Goal: Information Seeking & Learning: Understand process/instructions

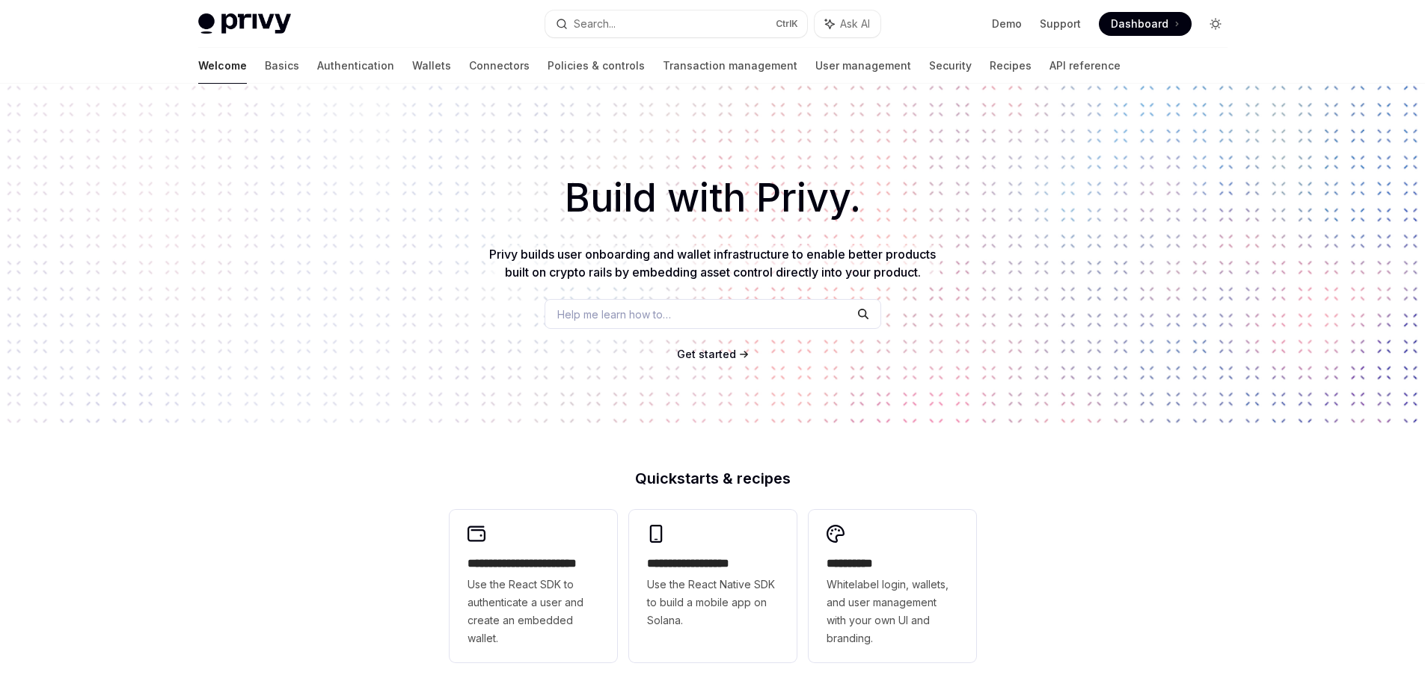
click at [1207, 23] on button "Toggle dark mode" at bounding box center [1216, 24] width 24 height 24
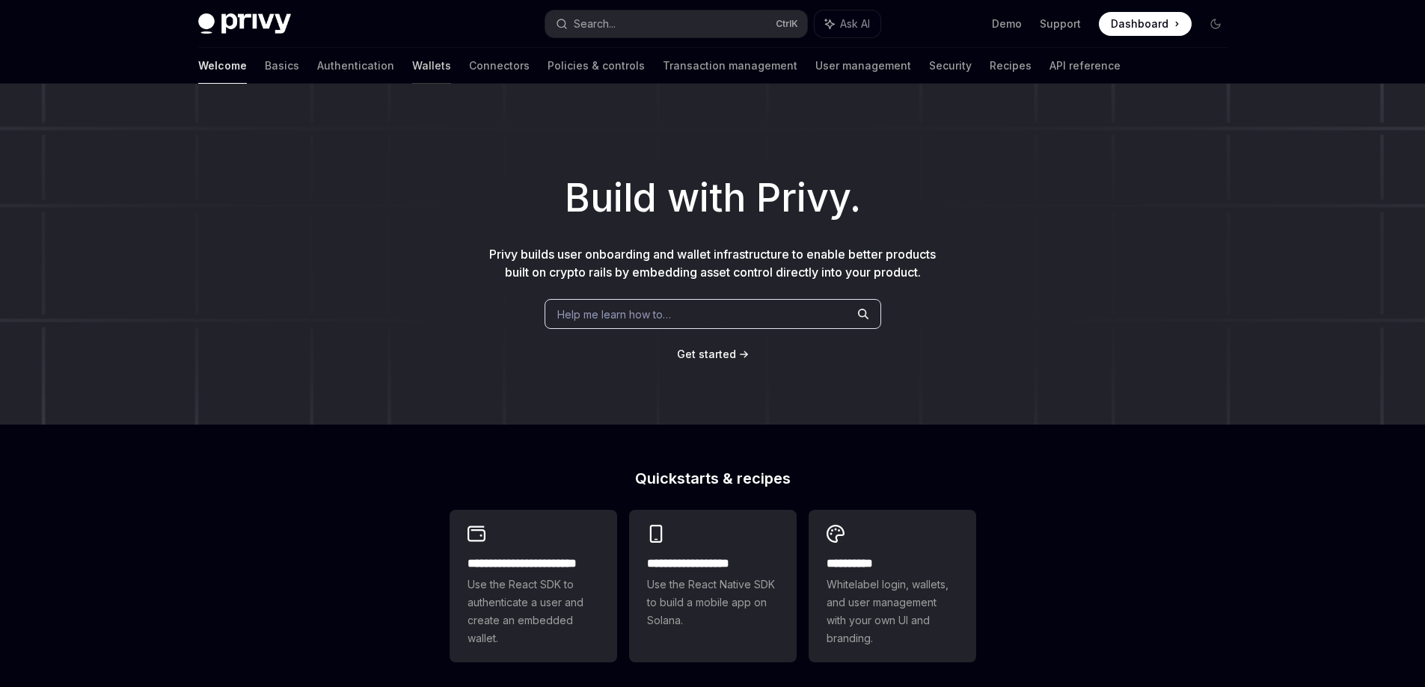
click at [412, 83] on div at bounding box center [431, 83] width 39 height 1
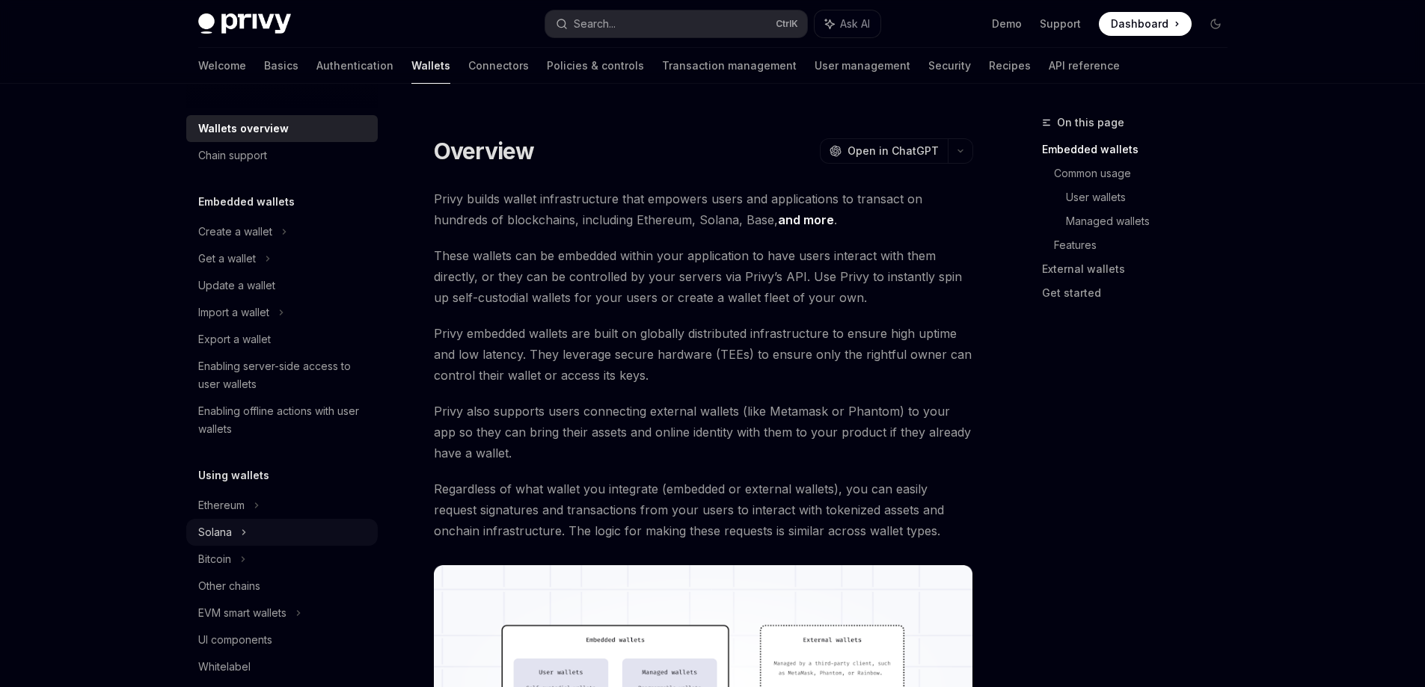
click at [273, 530] on div "Solana" at bounding box center [281, 532] width 191 height 27
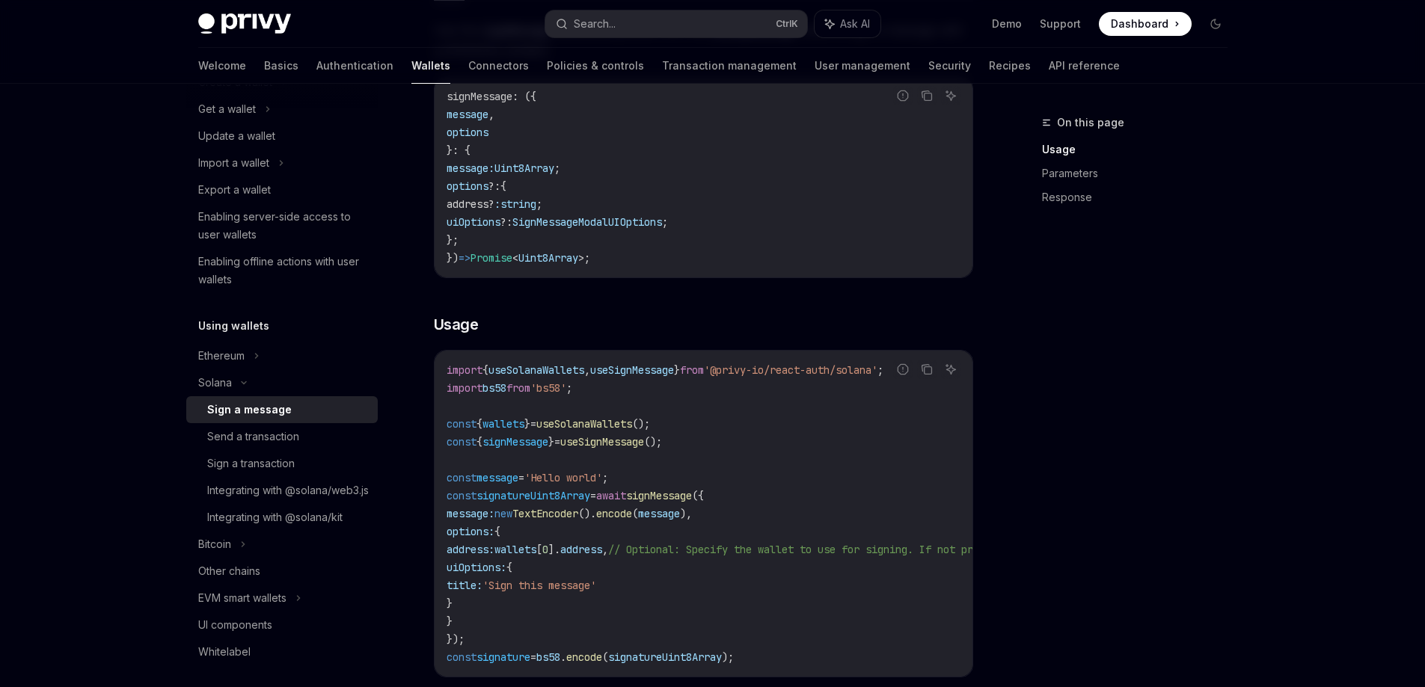
scroll to position [224, 0]
click at [291, 446] on link "Send a transaction" at bounding box center [281, 436] width 191 height 27
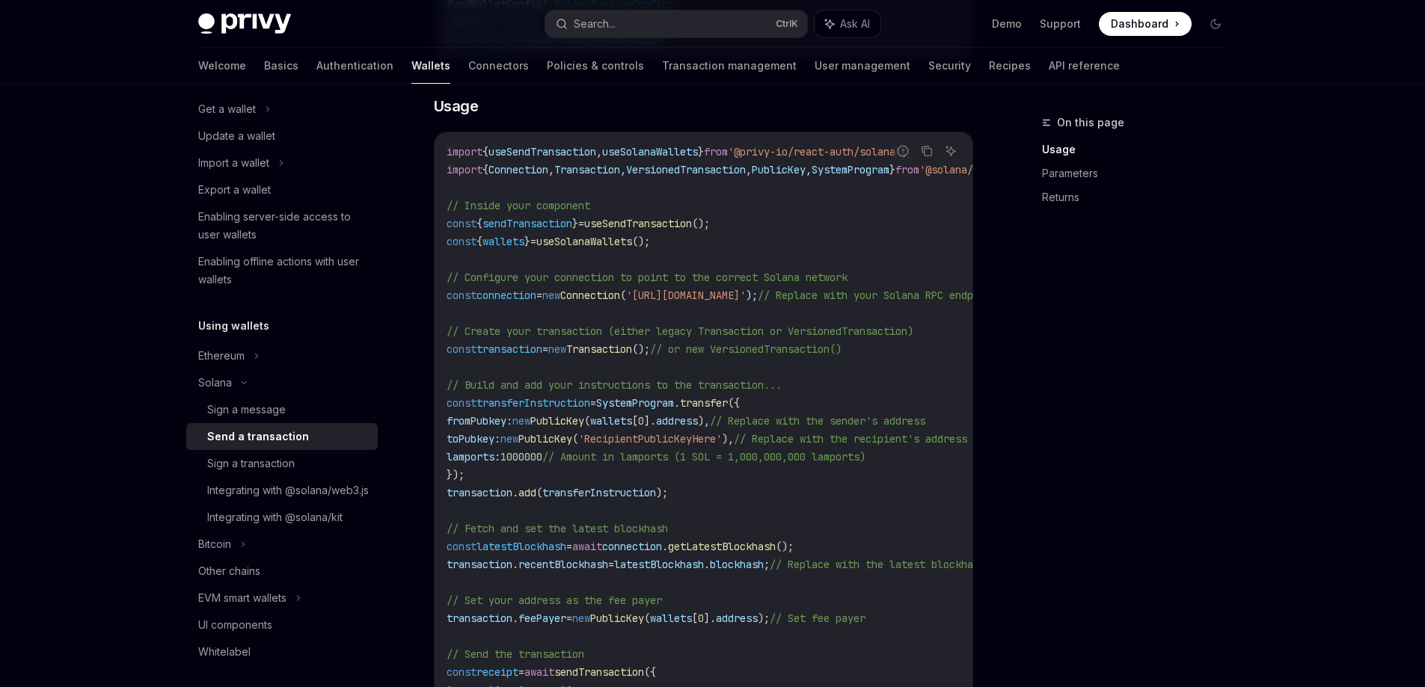
scroll to position [524, 0]
click at [281, 471] on div "Sign a transaction" at bounding box center [251, 464] width 88 height 18
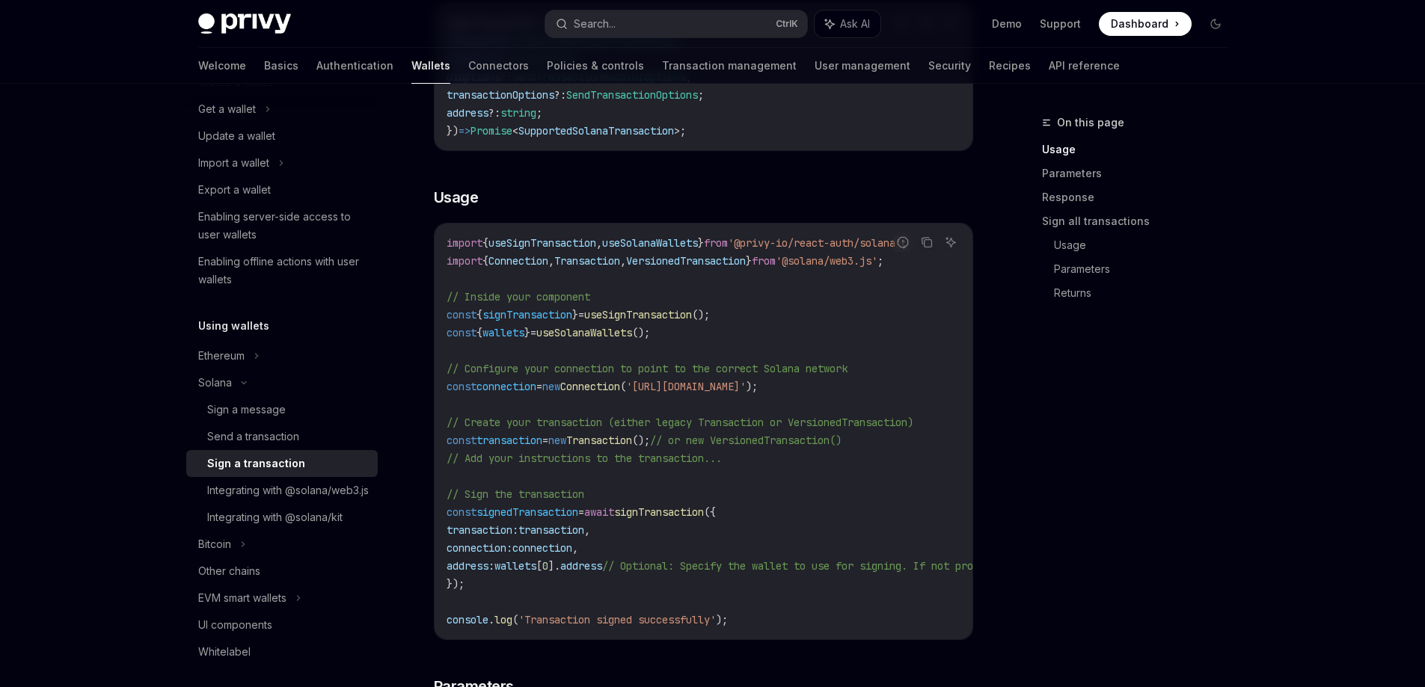
scroll to position [374, 0]
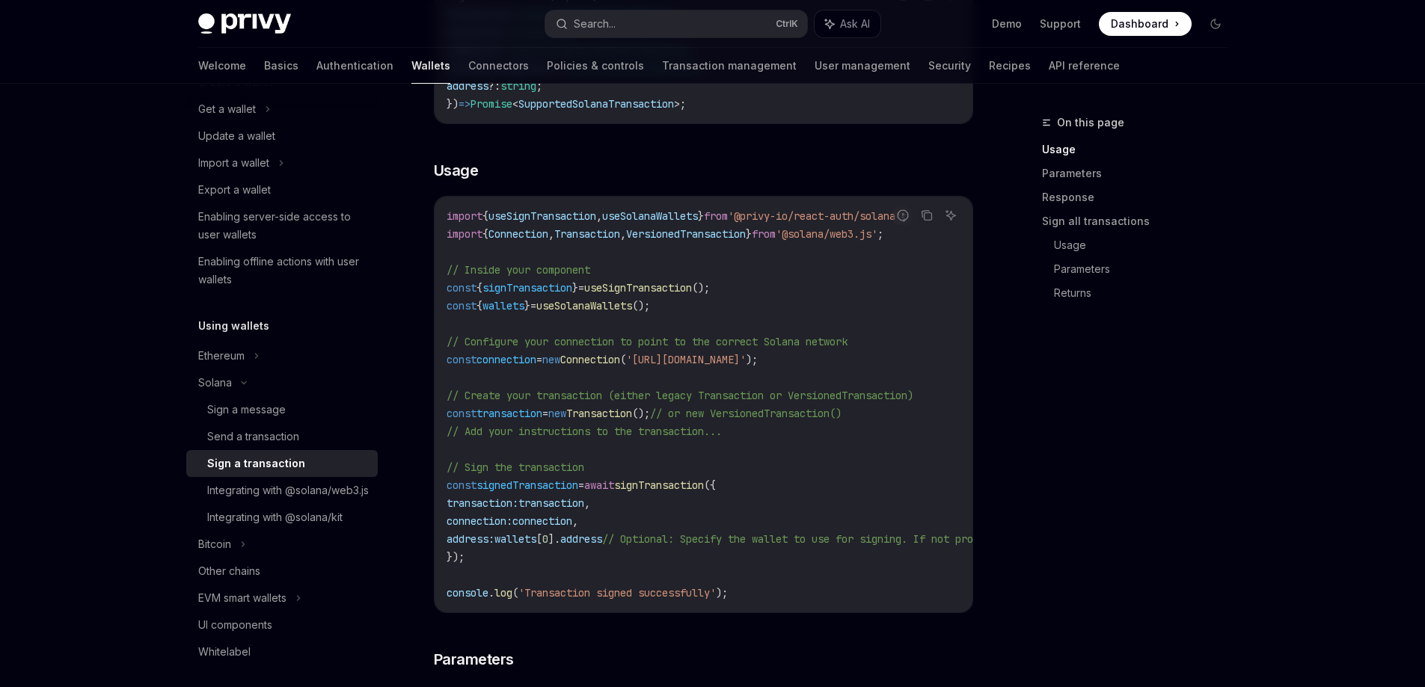
click at [633, 215] on span "useSolanaWallets" at bounding box center [650, 215] width 96 height 13
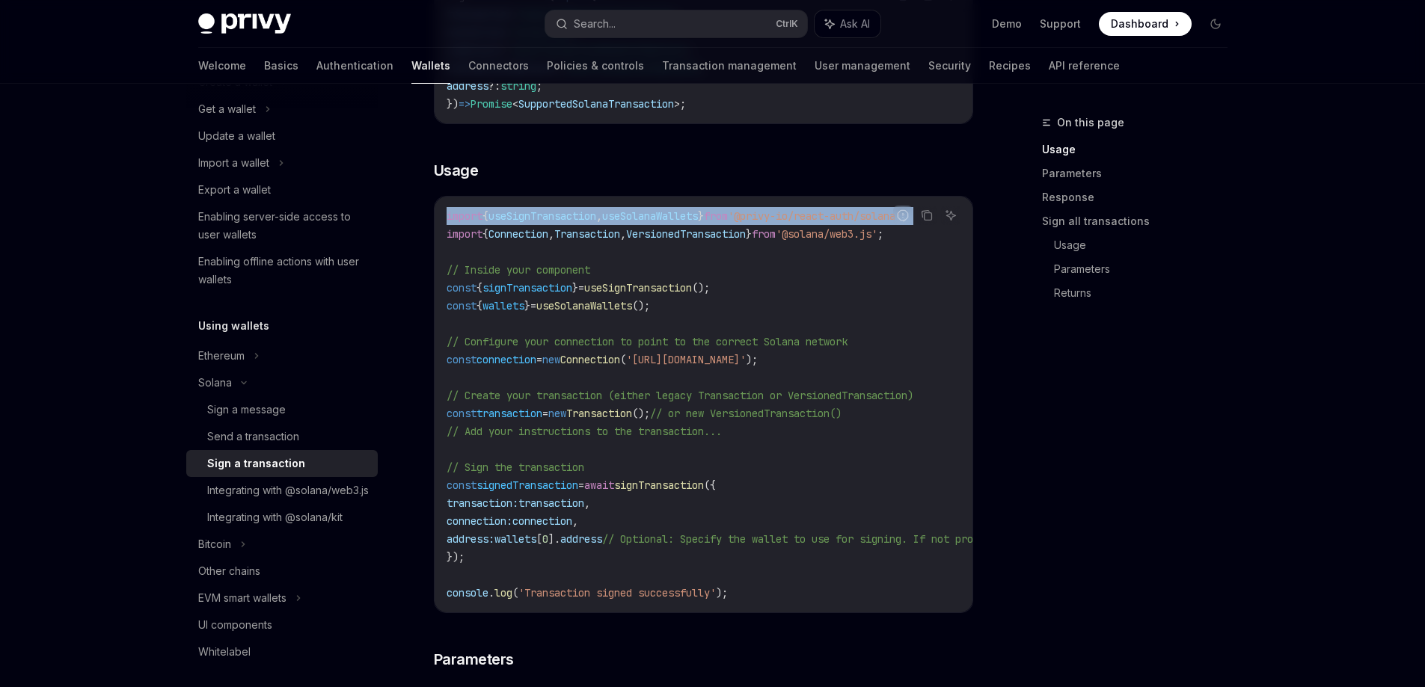
click at [633, 215] on span "useSolanaWallets" at bounding box center [650, 215] width 96 height 13
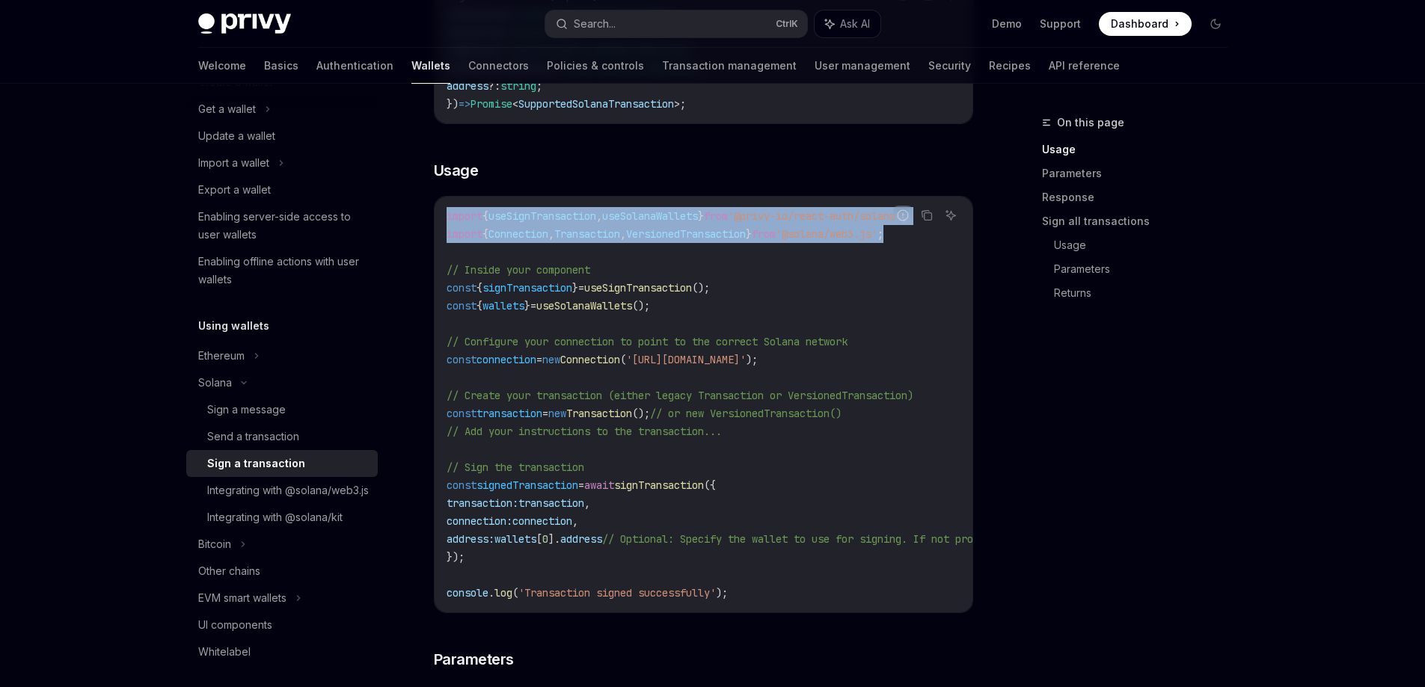
drag, startPoint x: 943, startPoint y: 230, endPoint x: 447, endPoint y: 218, distance: 496.8
click at [447, 218] on code "import { useSignTransaction , useSolanaWallets } from '@privy-io/react-auth/sol…" at bounding box center [839, 404] width 784 height 395
copy code "import { useSignTransaction , useSolanaWallets } from '@privy-io/react-auth/sol…"
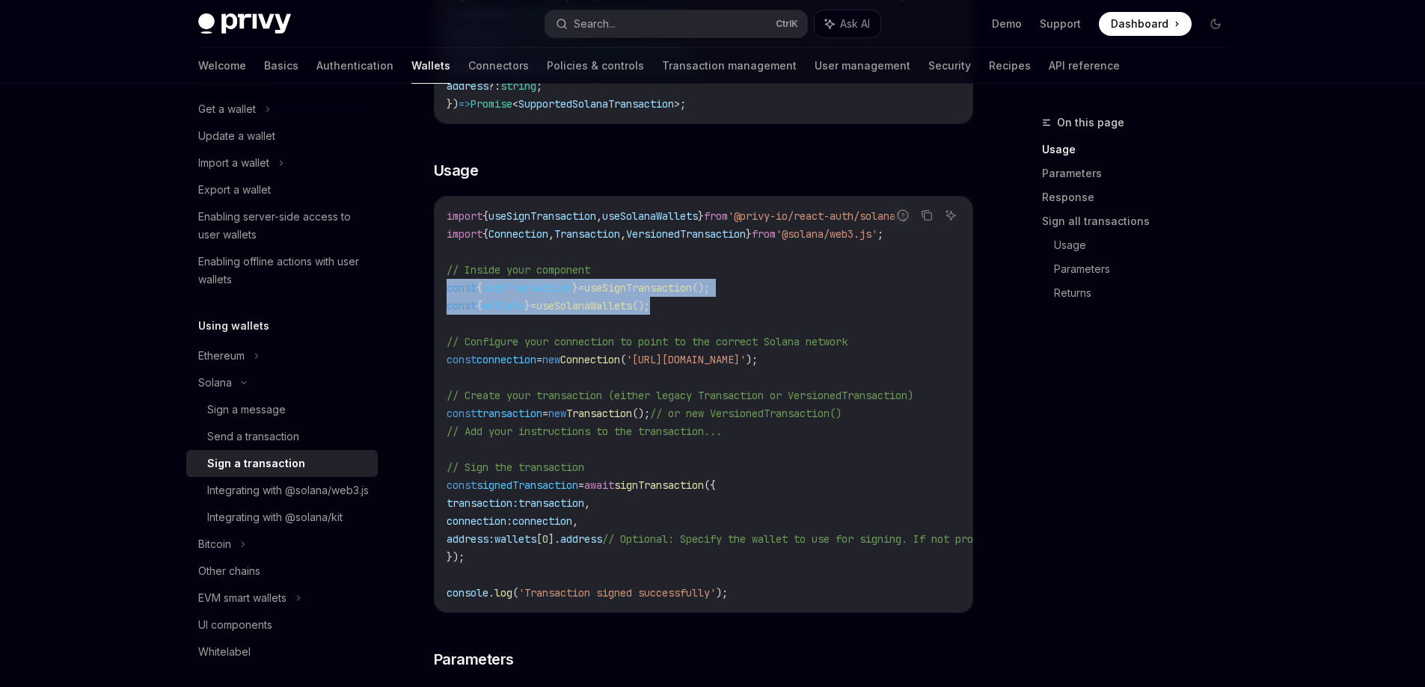
drag, startPoint x: 687, startPoint y: 305, endPoint x: 447, endPoint y: 289, distance: 239.9
click at [447, 289] on code "import { useSignTransaction , useSolanaWallets } from '@privy-io/react-auth/sol…" at bounding box center [839, 404] width 784 height 395
copy code "const { signTransaction } = useSignTransaction (); const { wallets } = useSolan…"
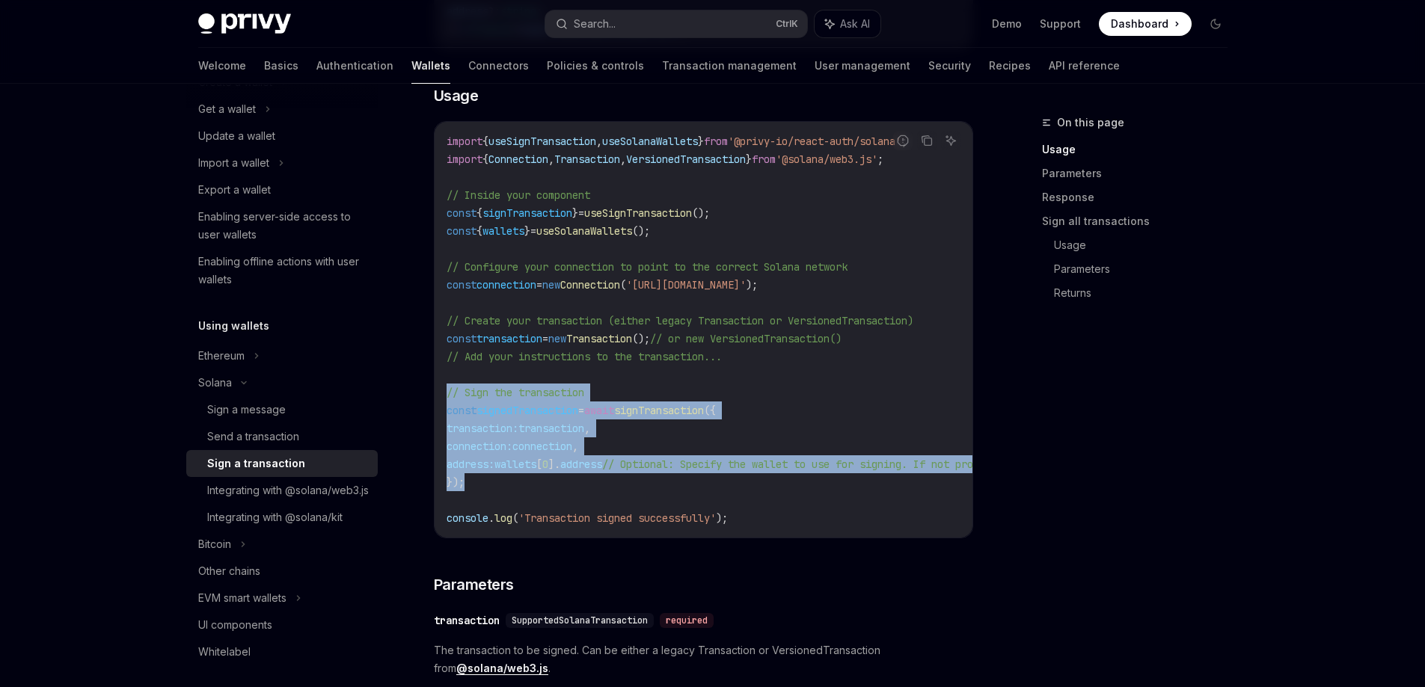
drag, startPoint x: 482, startPoint y: 481, endPoint x: 446, endPoint y: 396, distance: 92.8
click at [447, 396] on code "import { useSignTransaction , useSolanaWallets } from '@privy-io/react-auth/sol…" at bounding box center [839, 329] width 784 height 395
copy code "// Sign the transaction const signedTransaction = await signTransaction ({ tran…"
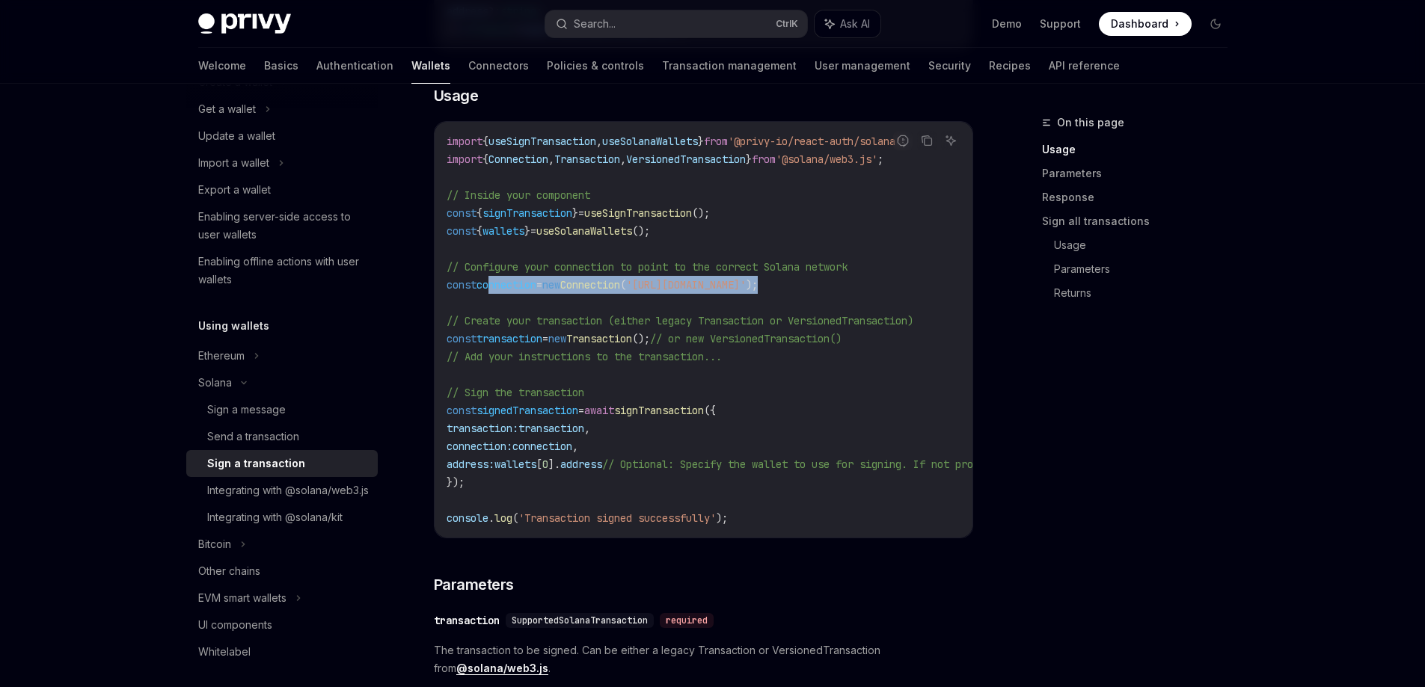
drag, startPoint x: 910, startPoint y: 282, endPoint x: 492, endPoint y: 290, distance: 418.2
click at [492, 290] on code "import { useSignTransaction , useSolanaWallets } from '@privy-io/react-auth/sol…" at bounding box center [839, 329] width 784 height 395
click at [904, 278] on code "import { useSignTransaction , useSolanaWallets } from '@privy-io/react-auth/sol…" at bounding box center [839, 329] width 784 height 395
drag, startPoint x: 910, startPoint y: 281, endPoint x: 442, endPoint y: 286, distance: 467.6
click at [442, 286] on div "import { useSignTransaction , useSolanaWallets } from '@privy-io/react-auth/sol…" at bounding box center [704, 330] width 538 height 416
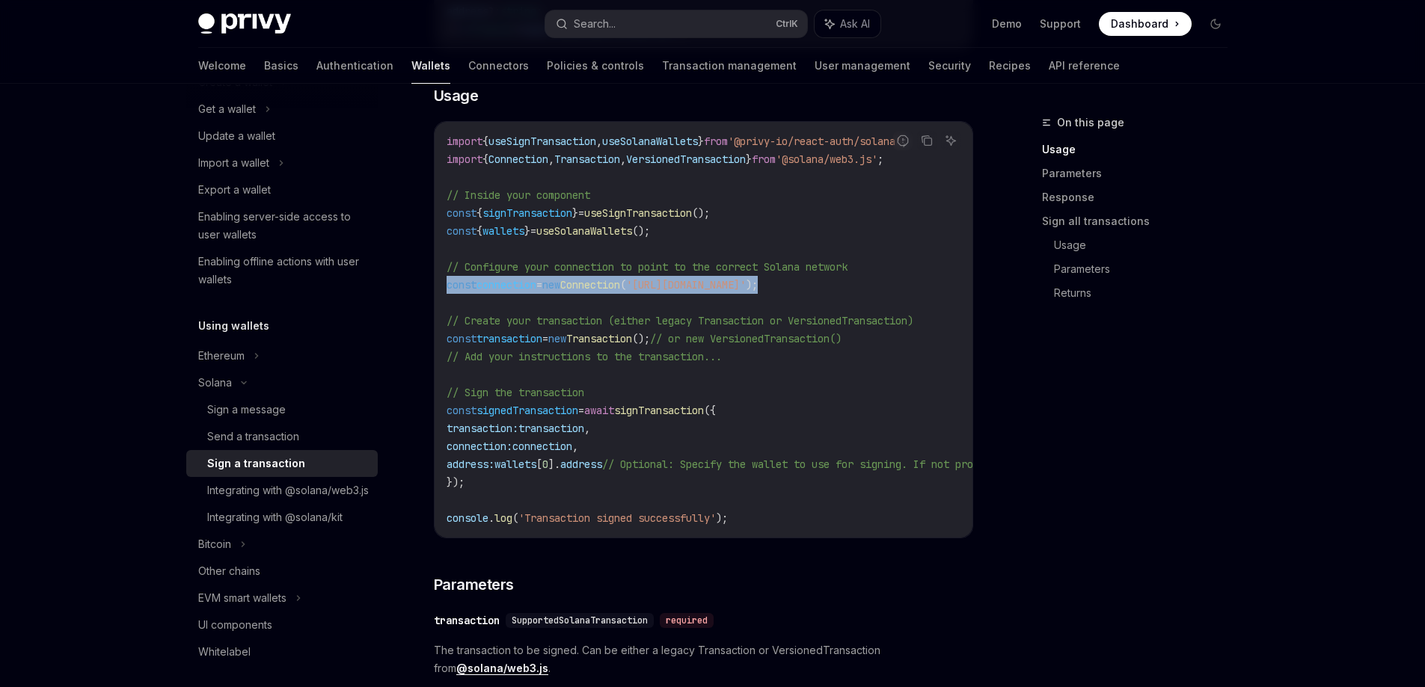
copy span "const connection = new Connection ( '[URL][DOMAIN_NAME]' );"
click at [292, 444] on div "Send a transaction" at bounding box center [253, 437] width 92 height 18
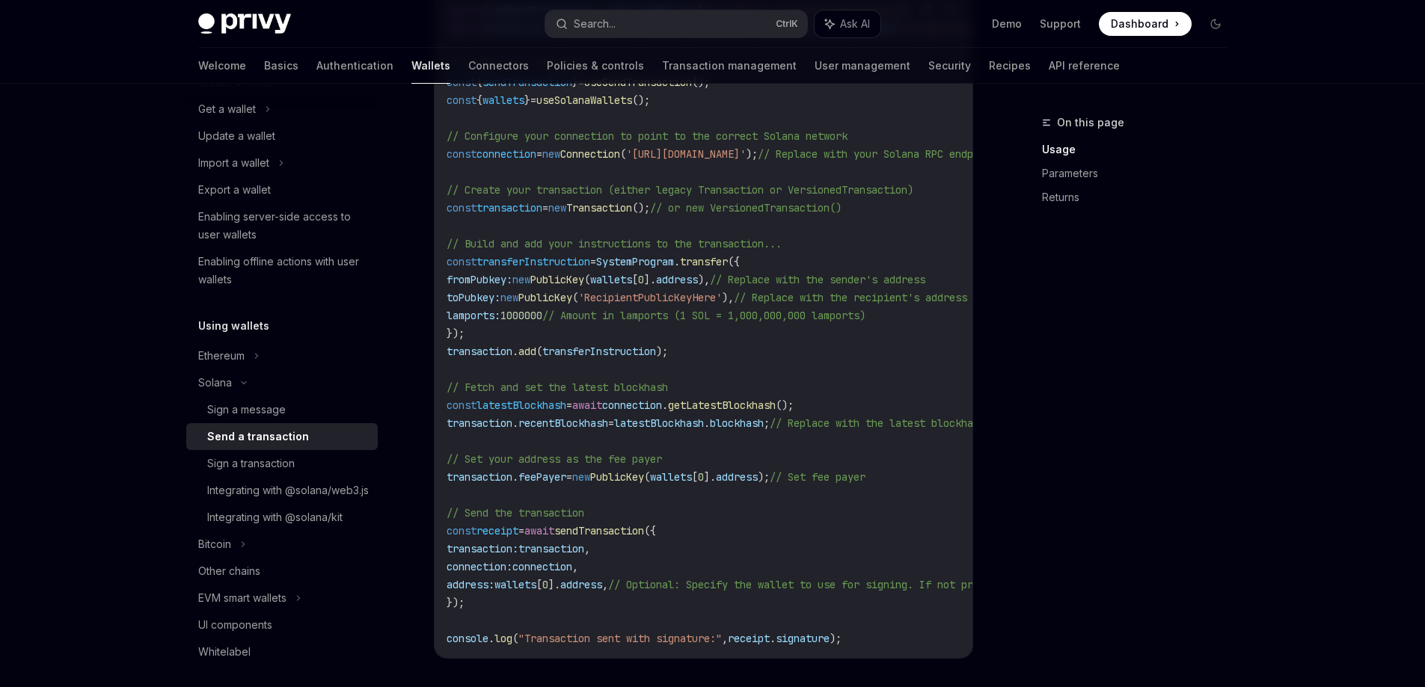
scroll to position [673, 0]
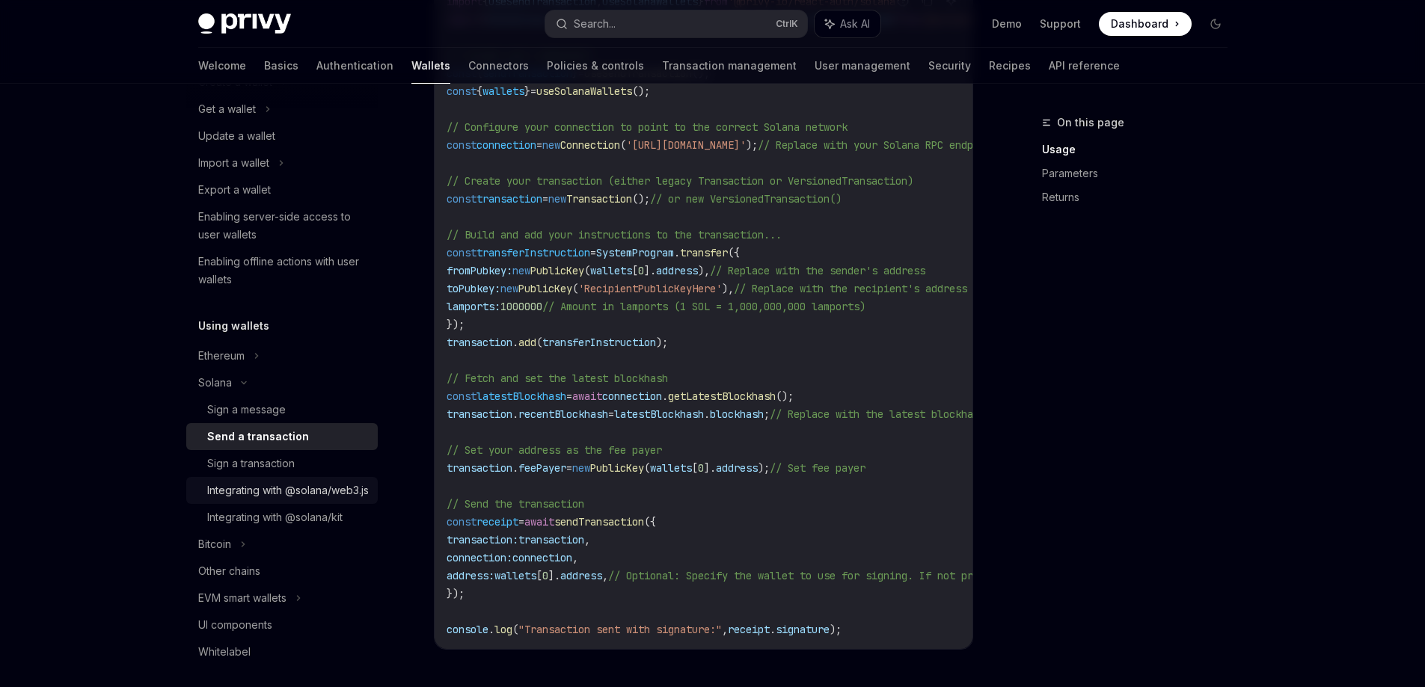
click at [301, 491] on div "Integrating with @solana/web3.js" at bounding box center [288, 491] width 162 height 18
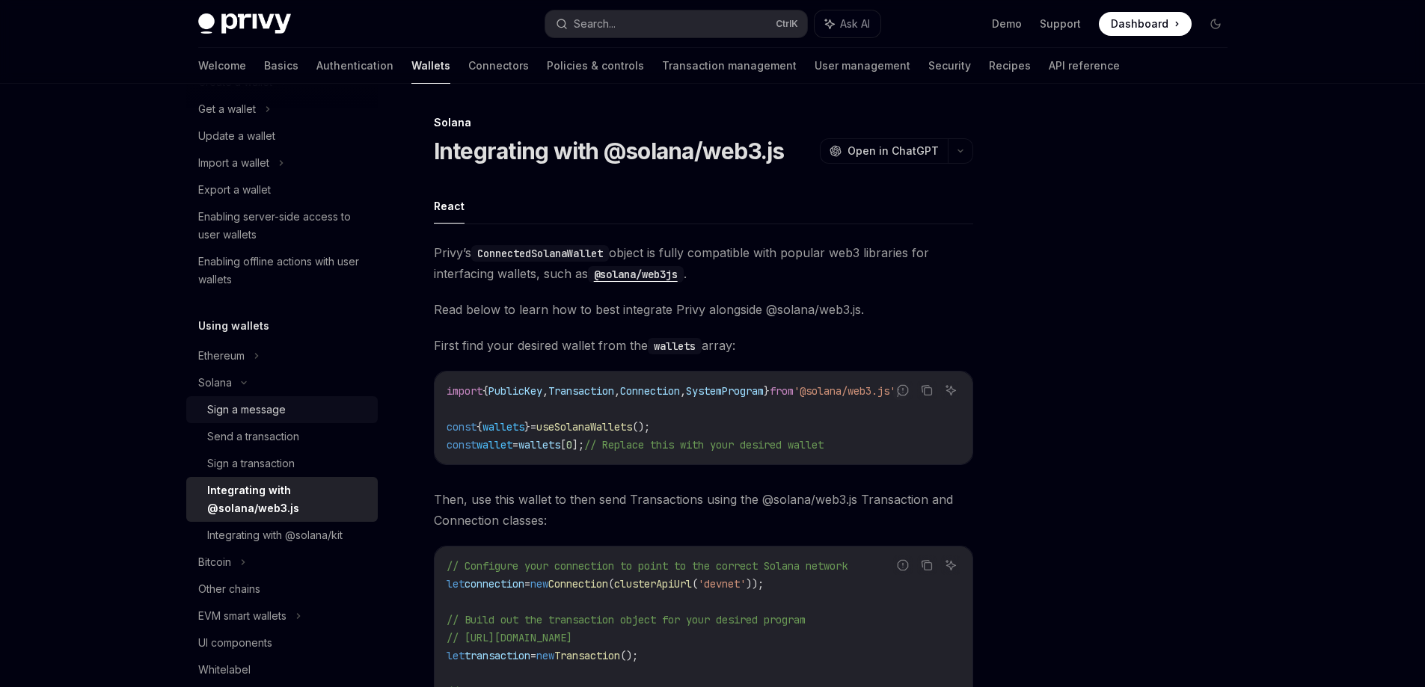
click at [299, 411] on div "Sign a message" at bounding box center [288, 410] width 162 height 18
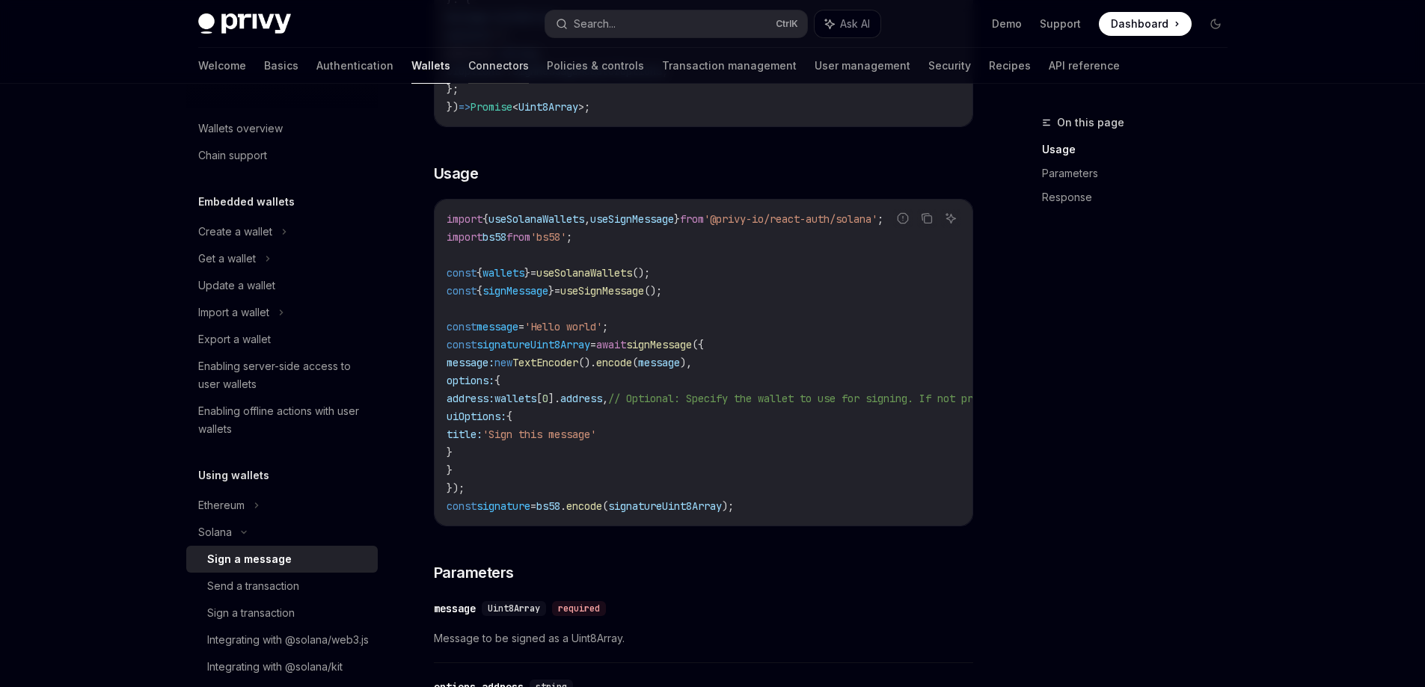
click at [468, 65] on link "Connectors" at bounding box center [498, 66] width 61 height 36
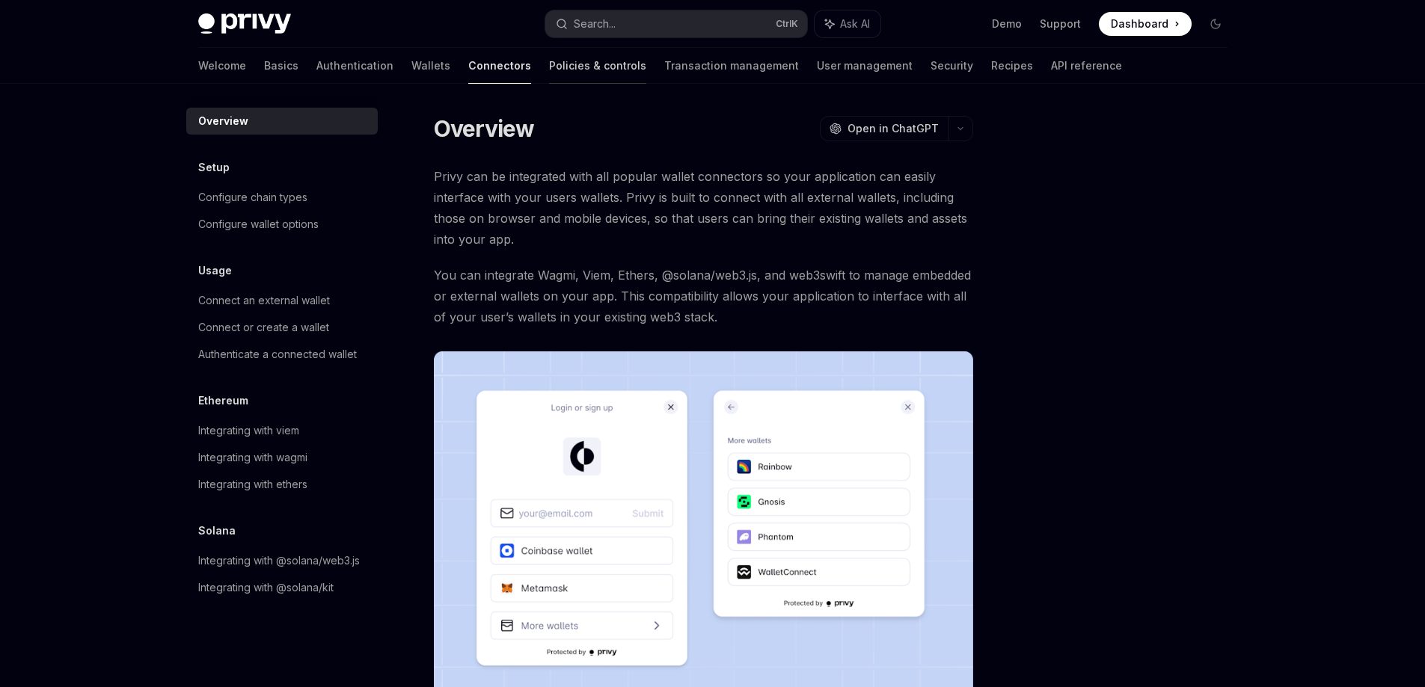
click at [549, 67] on link "Policies & controls" at bounding box center [597, 66] width 97 height 36
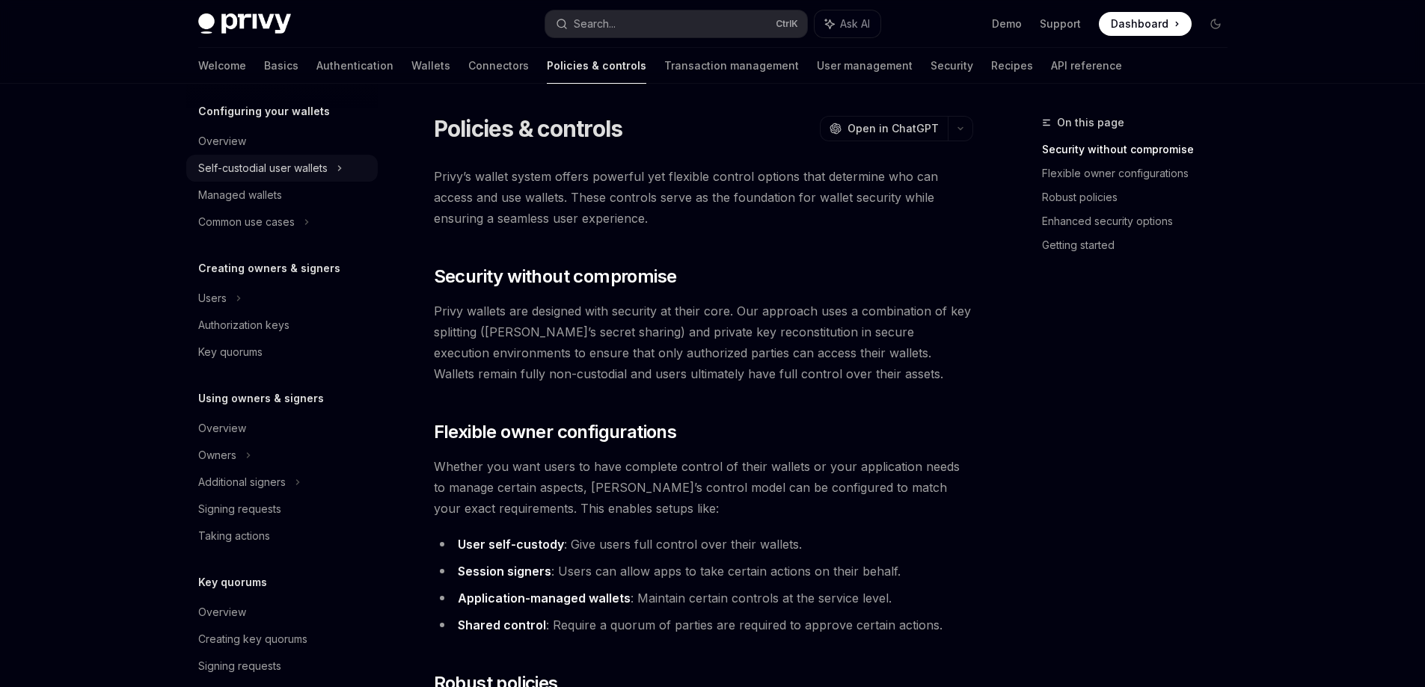
scroll to position [224, 0]
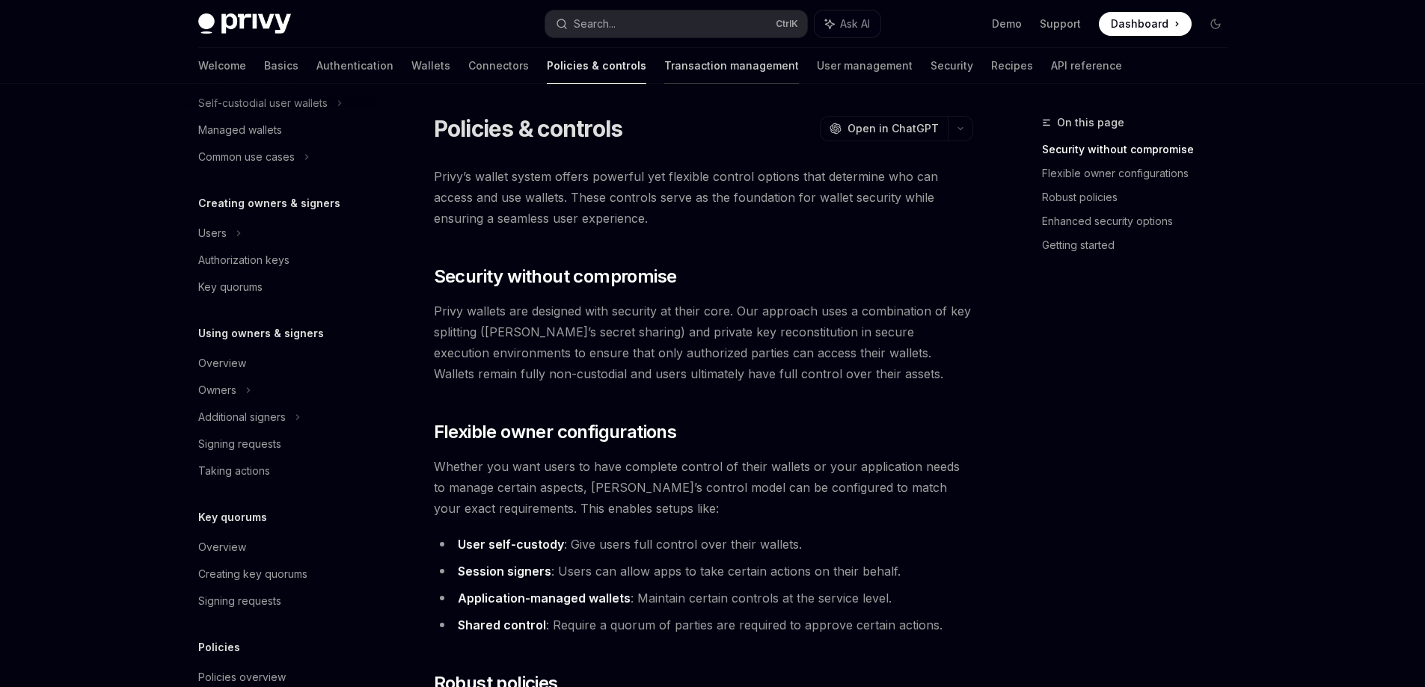
click at [664, 68] on link "Transaction management" at bounding box center [731, 66] width 135 height 36
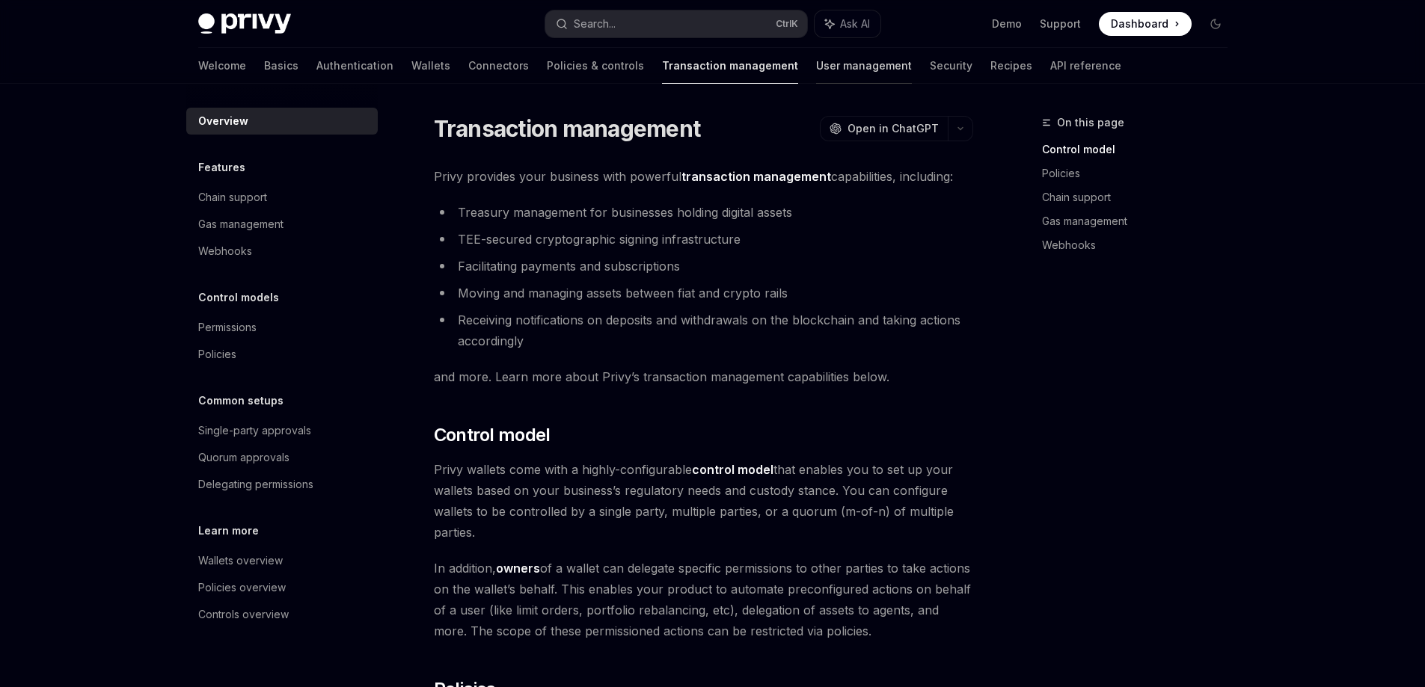
click at [816, 73] on link "User management" at bounding box center [864, 66] width 96 height 36
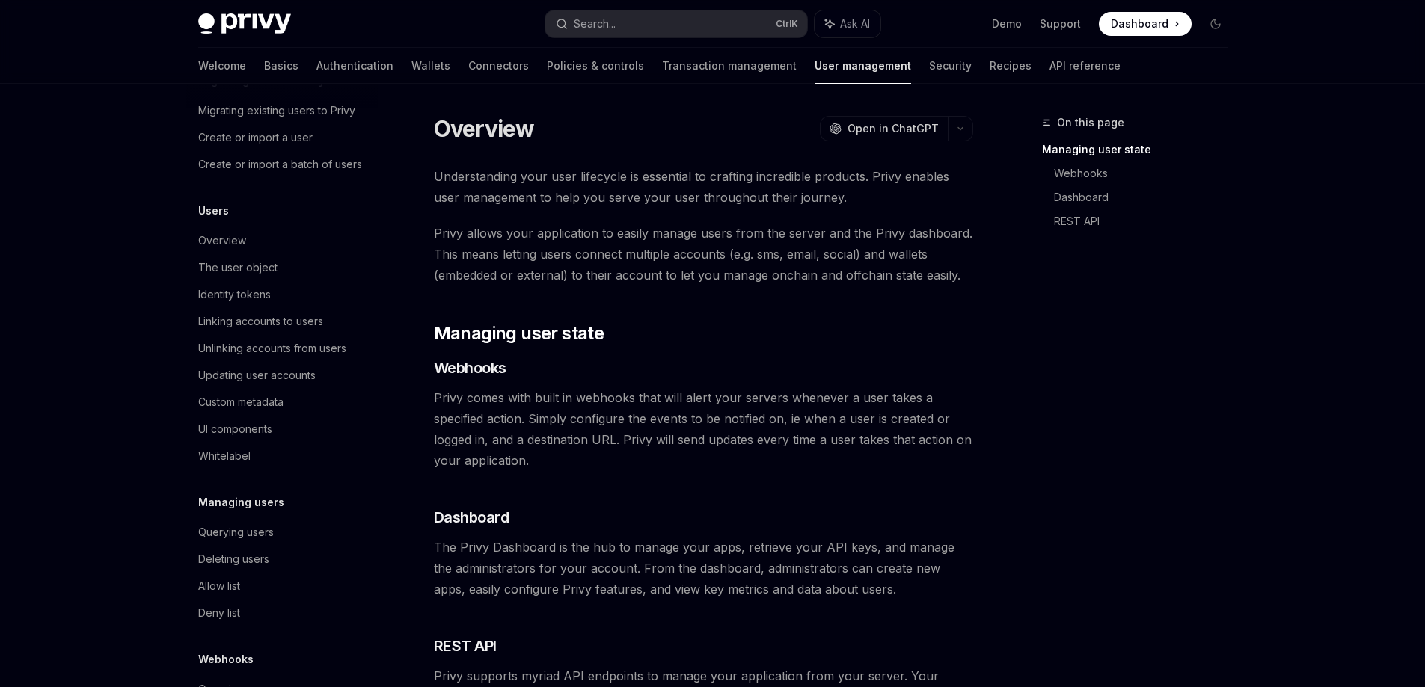
scroll to position [177, 0]
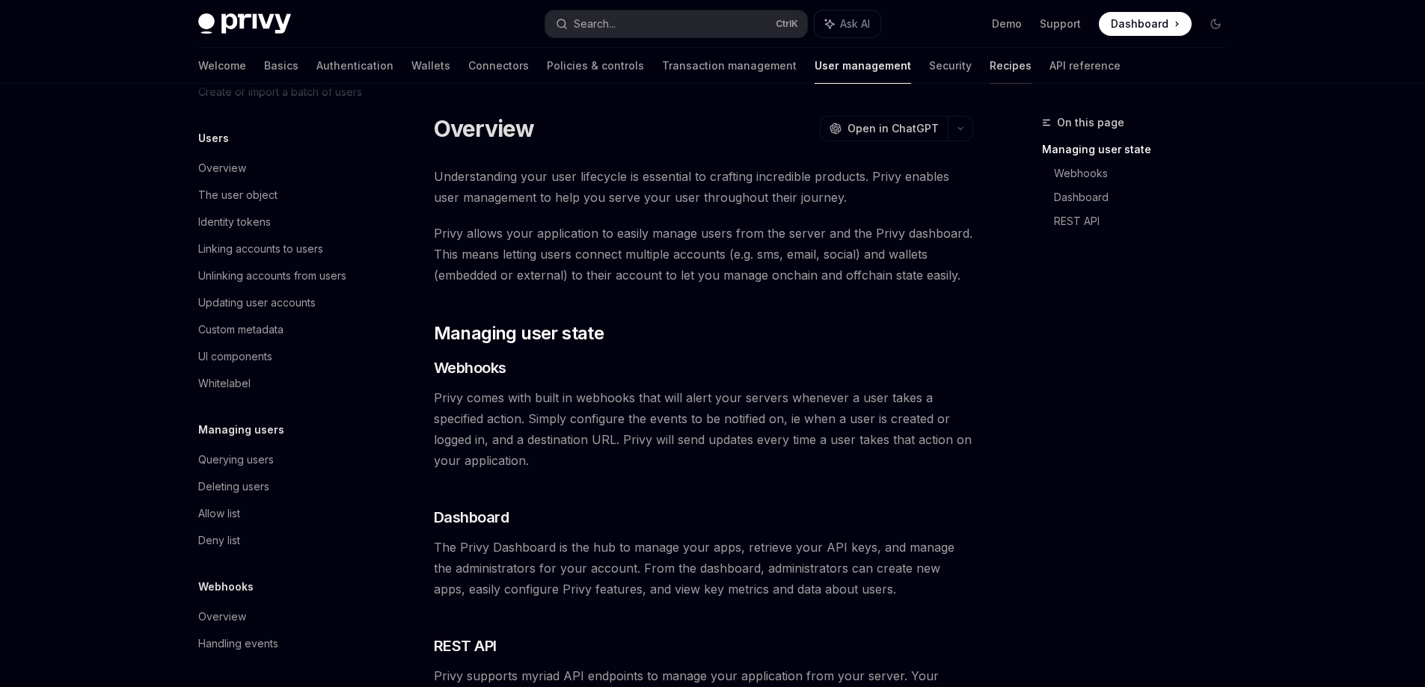
click at [990, 62] on link "Recipes" at bounding box center [1011, 66] width 42 height 36
type textarea "*"
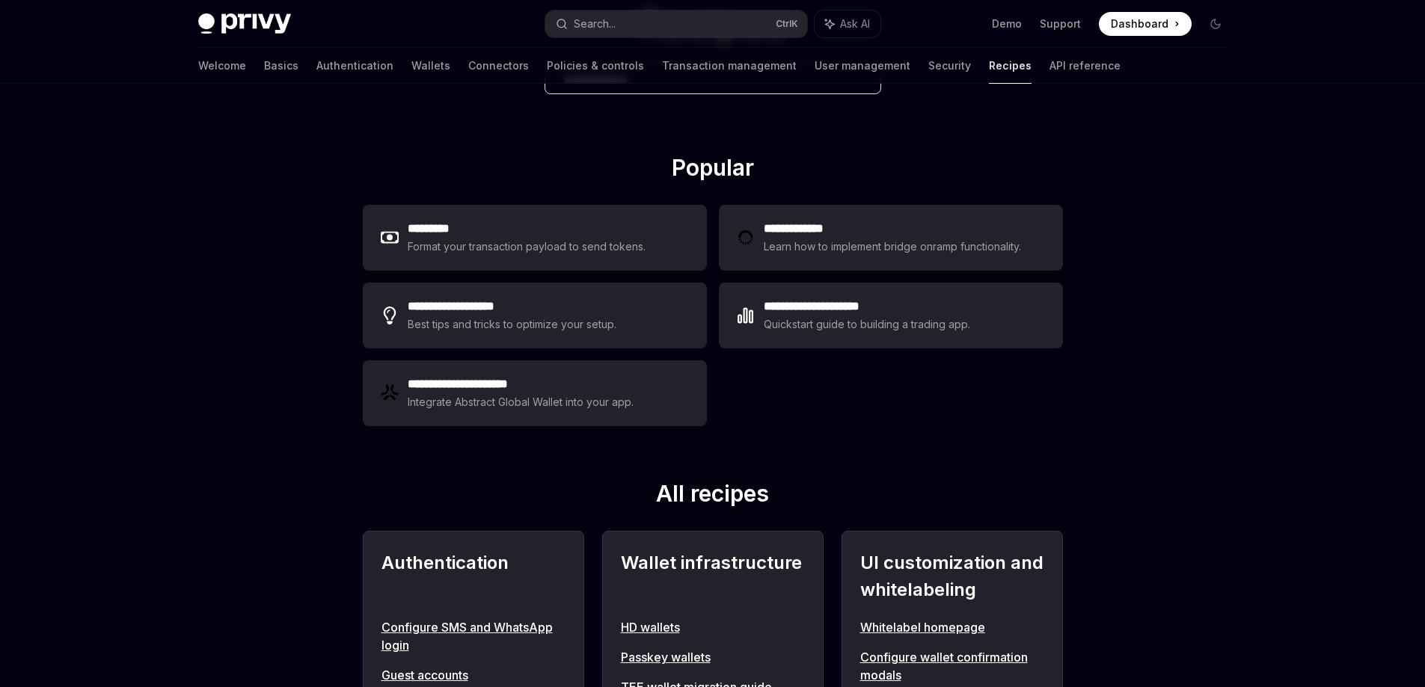
scroll to position [150, 0]
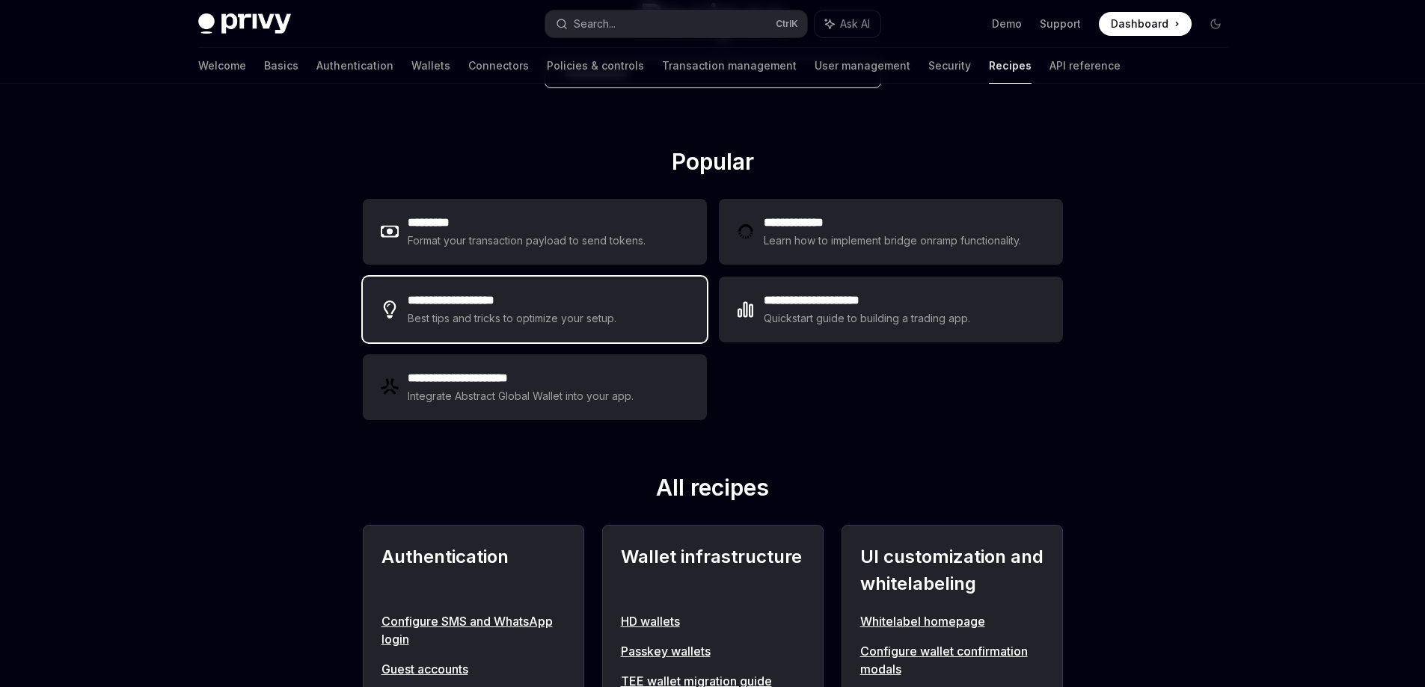
click at [548, 335] on div "**********" at bounding box center [535, 310] width 344 height 66
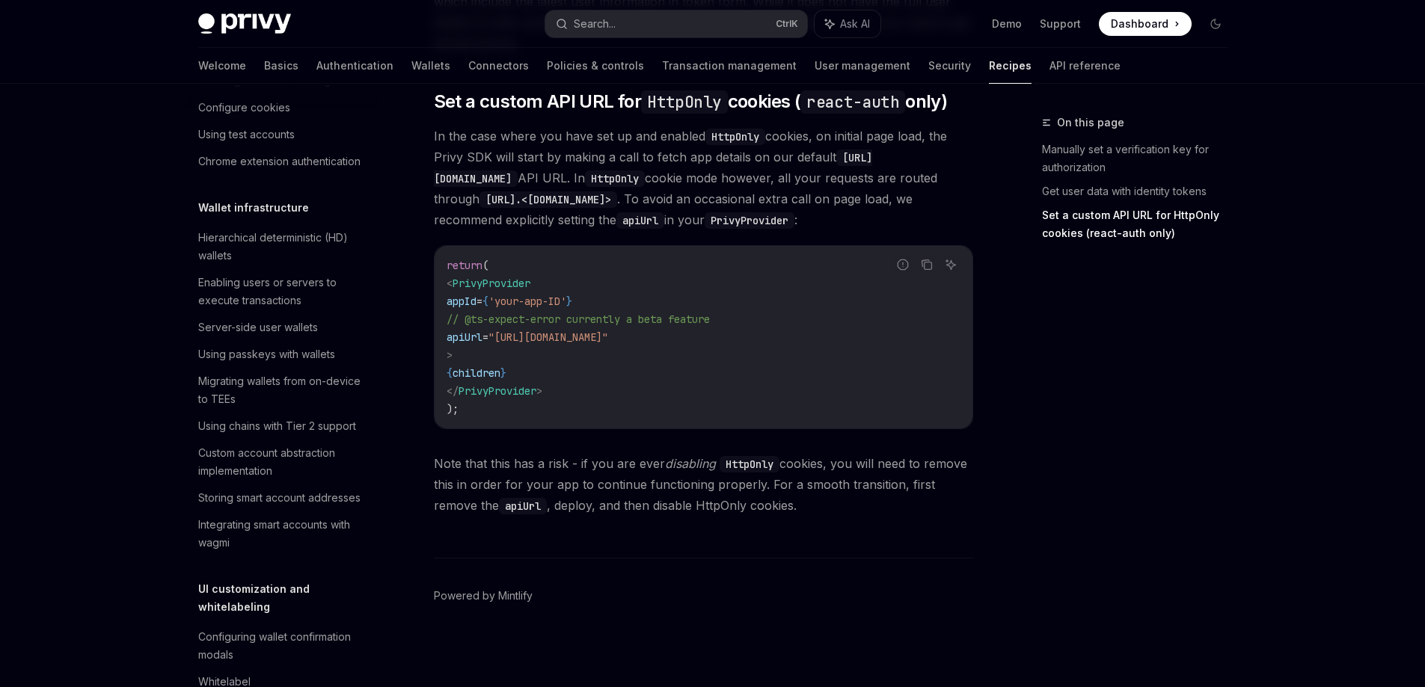
scroll to position [299, 0]
